Goal: Information Seeking & Learning: Learn about a topic

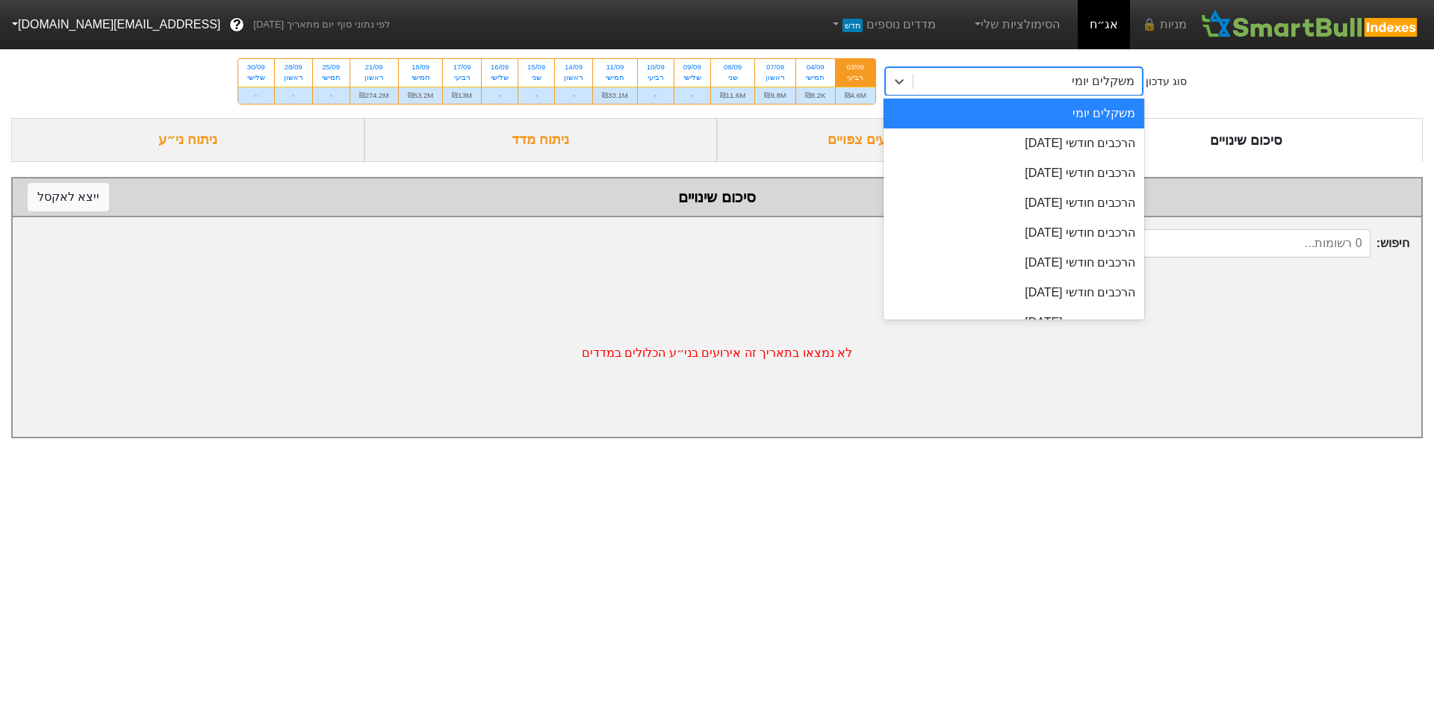
click at [958, 87] on div "משקלים יומי" at bounding box center [1028, 81] width 229 height 27
click at [1058, 148] on div "הרכבים חודשי [DATE]" at bounding box center [1014, 143] width 261 height 30
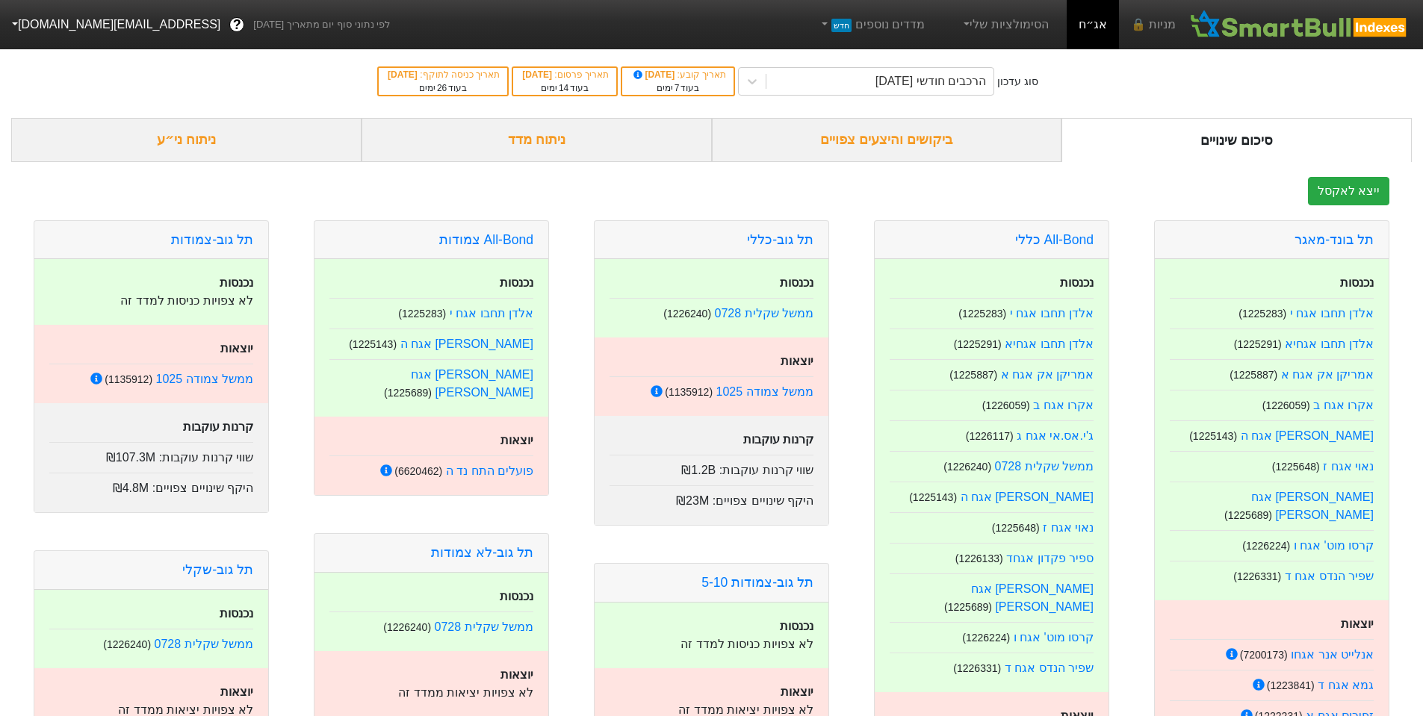
click at [975, 153] on div "ביקושים והיצעים צפויים" at bounding box center [887, 140] width 350 height 44
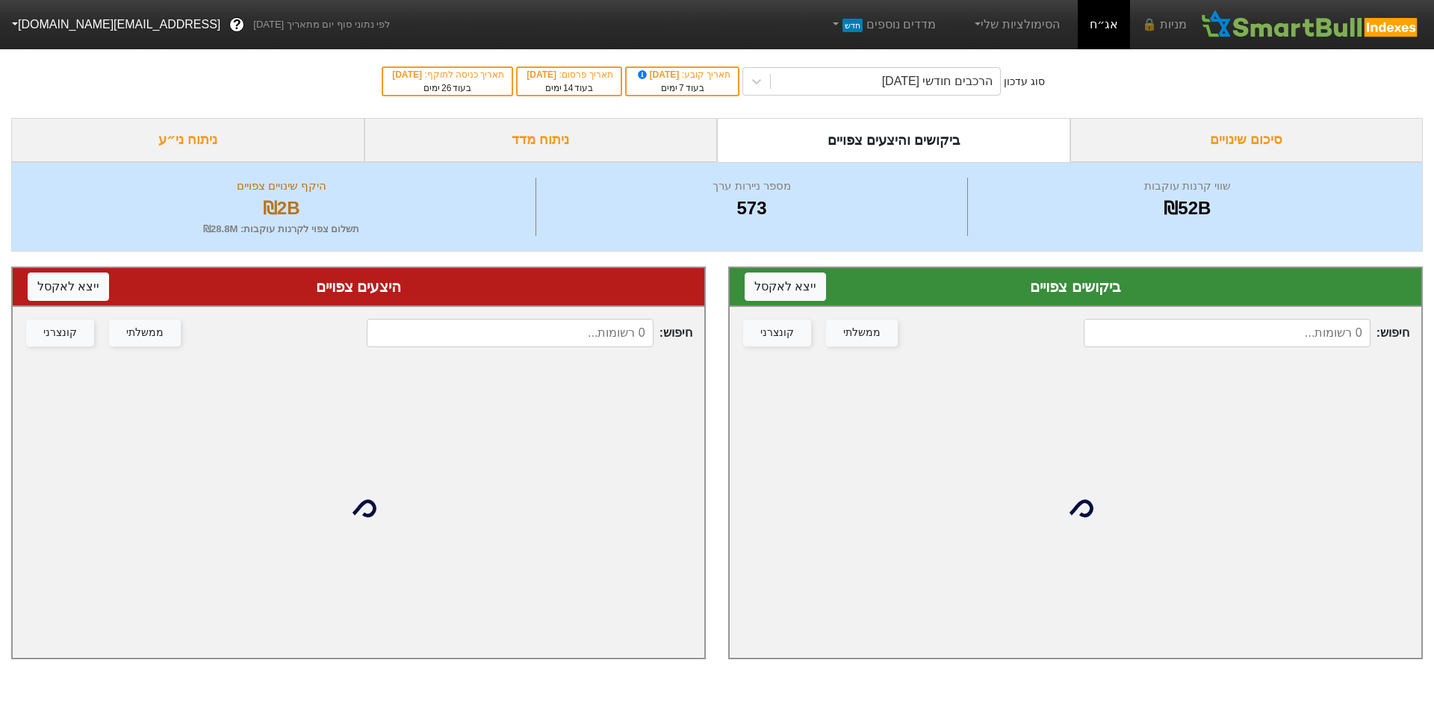
click at [1305, 340] on input at bounding box center [1227, 333] width 287 height 28
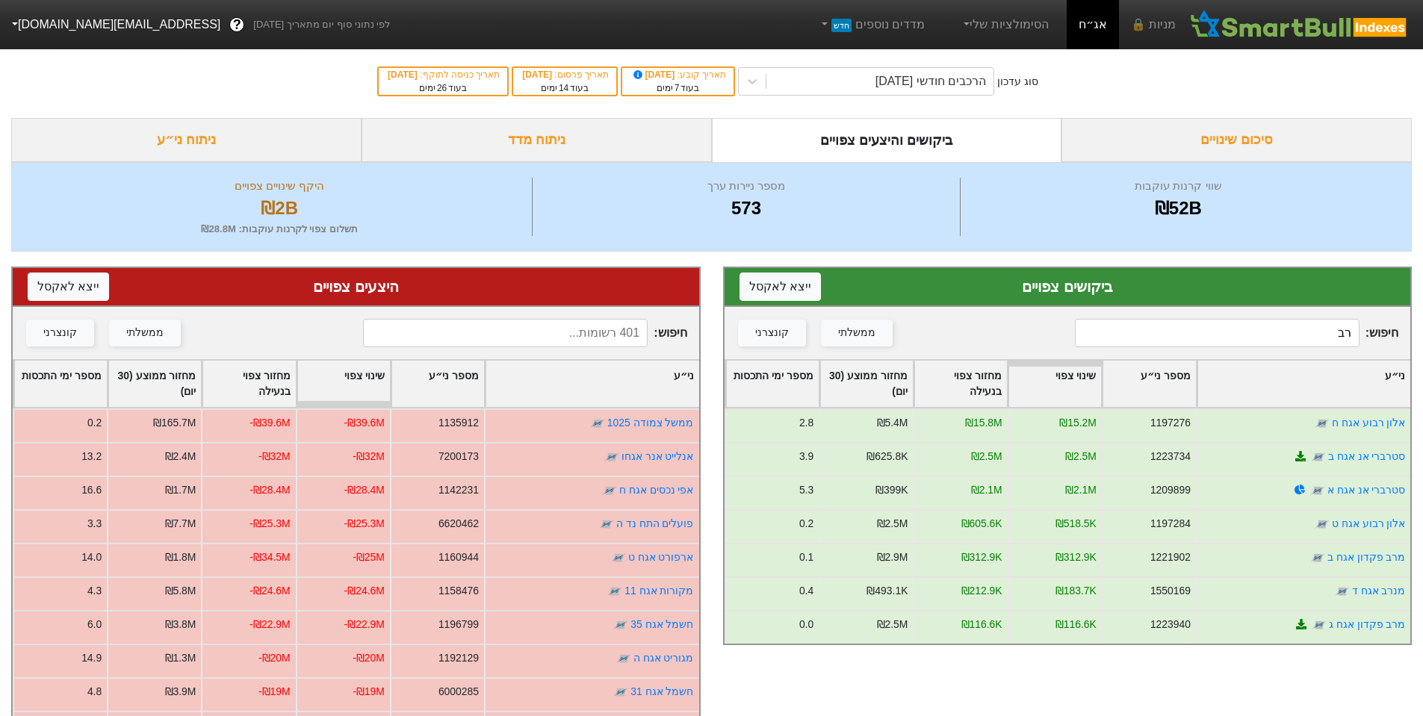
type input "רבו"
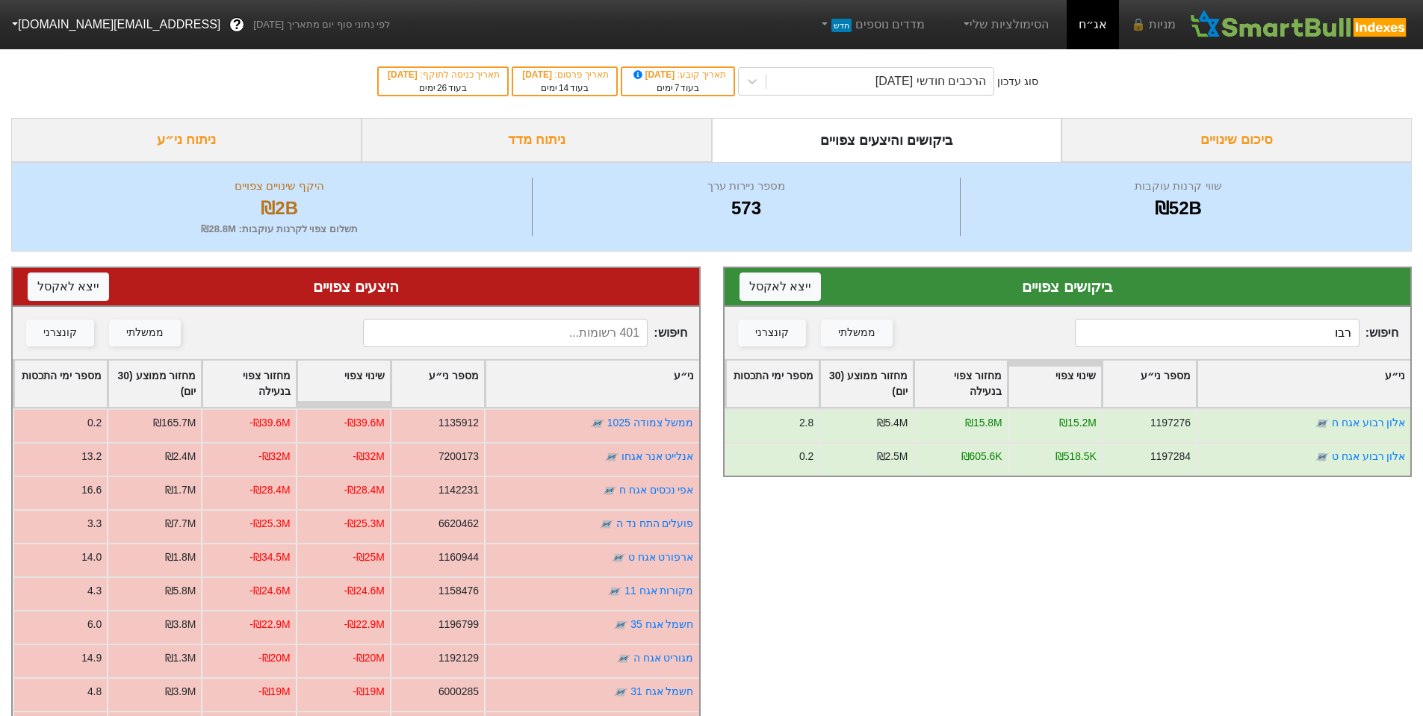
drag, startPoint x: 1269, startPoint y: 335, endPoint x: 1433, endPoint y: 304, distance: 167.2
click at [1423, 304] on html "מניות 🔒 אג״ח הסימולציות שלי מדדים נוספים חדש לפי נתוני סוף יום מתאריך [DATE] ? …" at bounding box center [711, 474] width 1423 height 948
